Goal: Find specific page/section: Find specific page/section

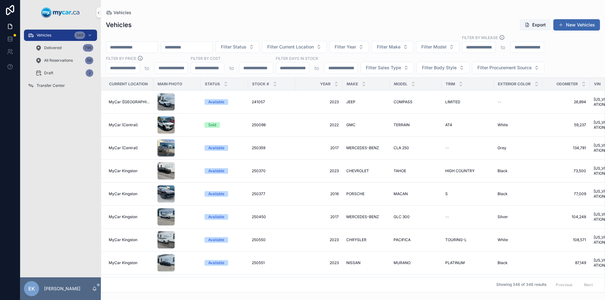
click at [157, 48] on input "scrollable content" at bounding box center [132, 47] width 52 height 9
click at [213, 48] on input "scrollable content" at bounding box center [187, 47] width 52 height 9
click at [134, 44] on input "scrollable content" at bounding box center [132, 47] width 52 height 9
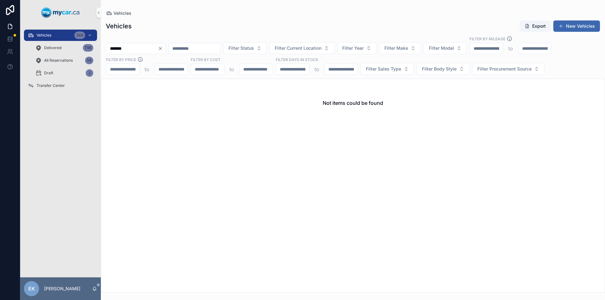
type input "******"
